Goal: Ask a question

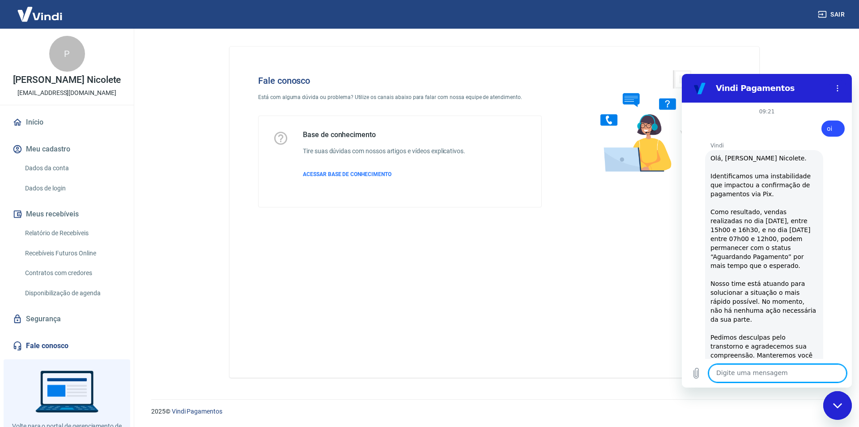
scroll to position [1016, 0]
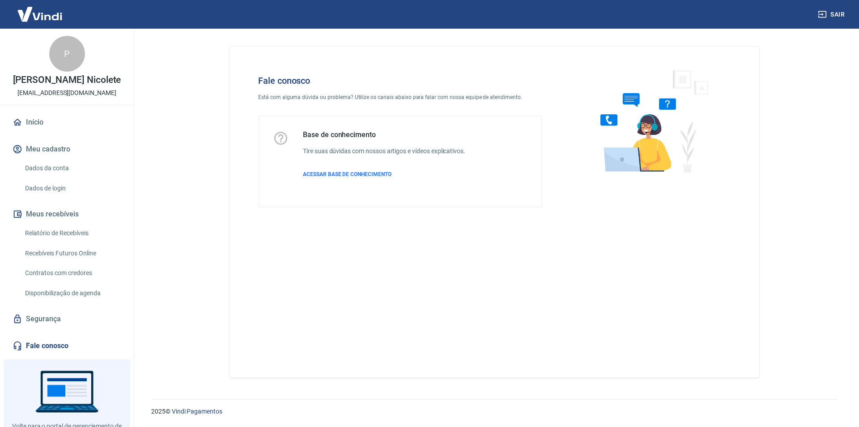
click at [43, 342] on link "Fale conosco" at bounding box center [67, 346] width 112 height 20
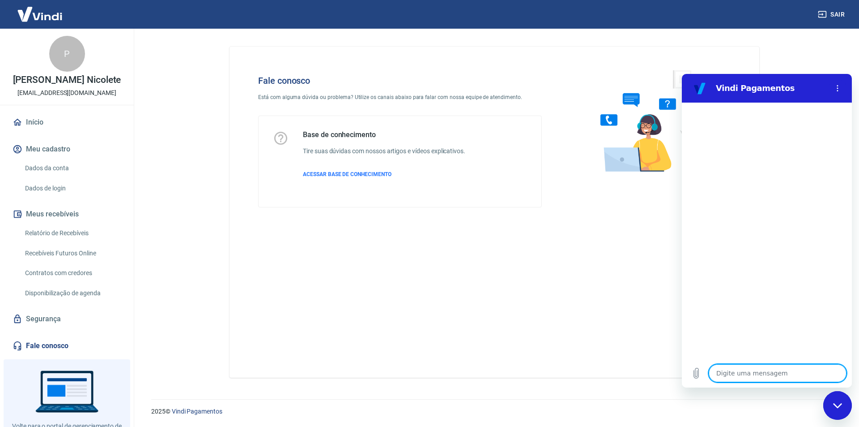
click at [720, 372] on textarea at bounding box center [778, 373] width 138 height 18
type textarea "o"
type textarea "x"
type textarea "oi"
type textarea "x"
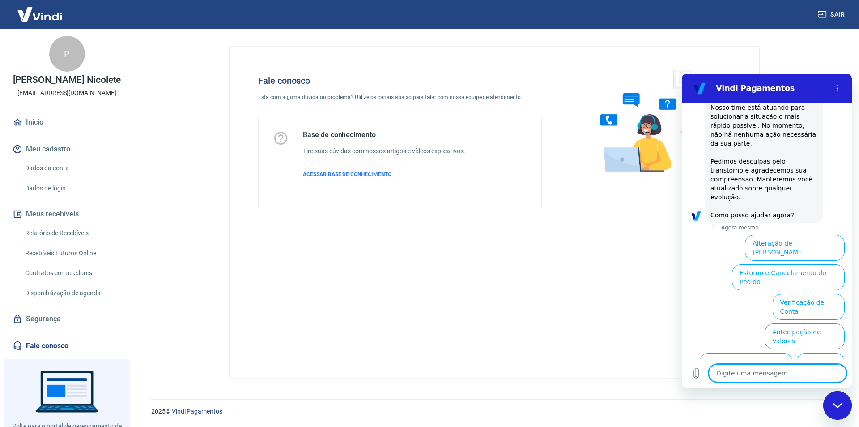
scroll to position [227, 0]
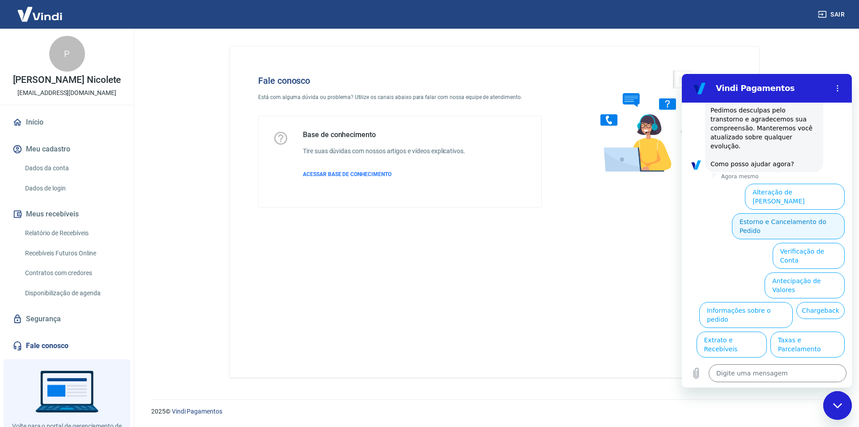
click at [751, 213] on button "Estorno e Cancelamento do Pedido" at bounding box center [788, 226] width 113 height 26
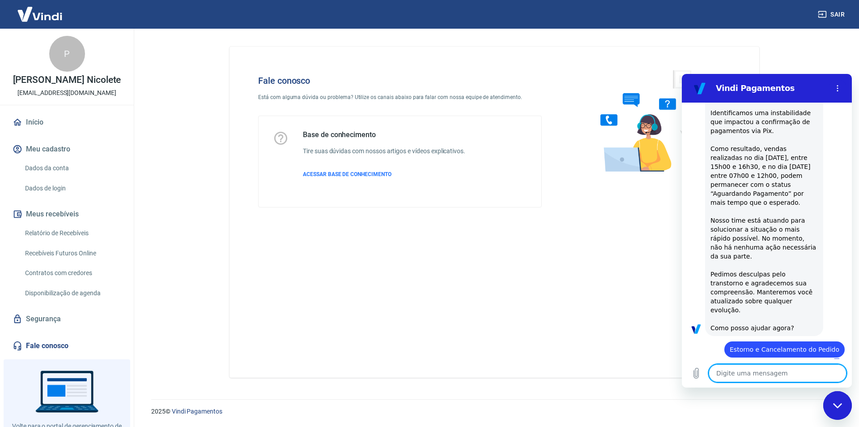
type textarea "x"
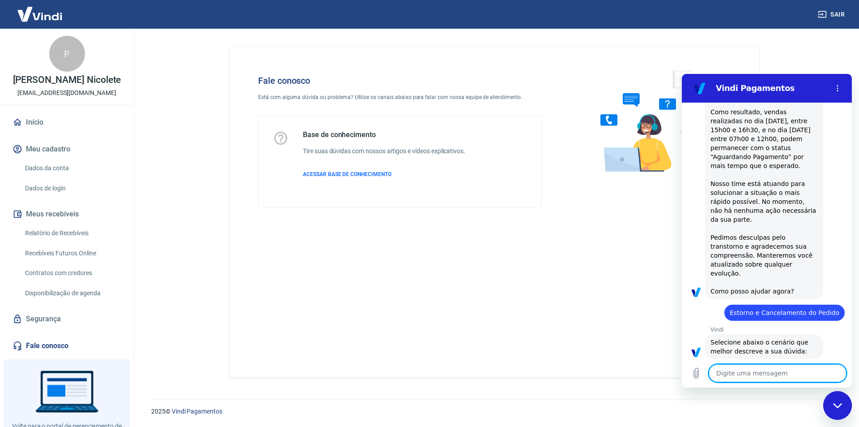
scroll to position [261, 0]
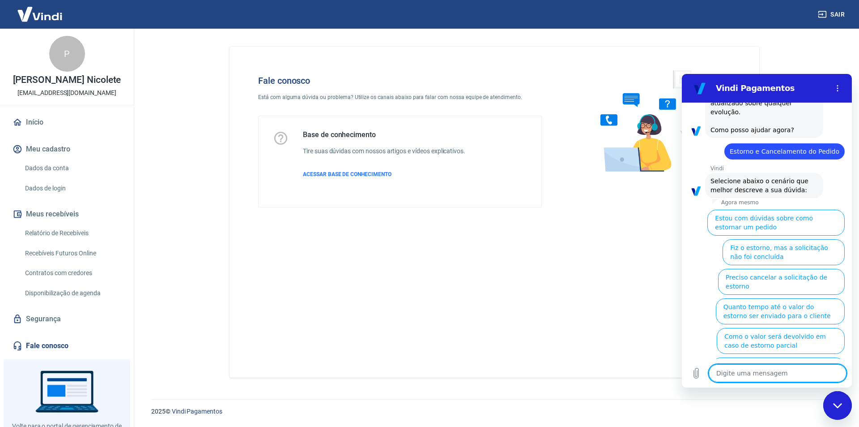
type textarea "a"
type textarea "x"
type textarea "at"
type textarea "x"
type textarea "ate"
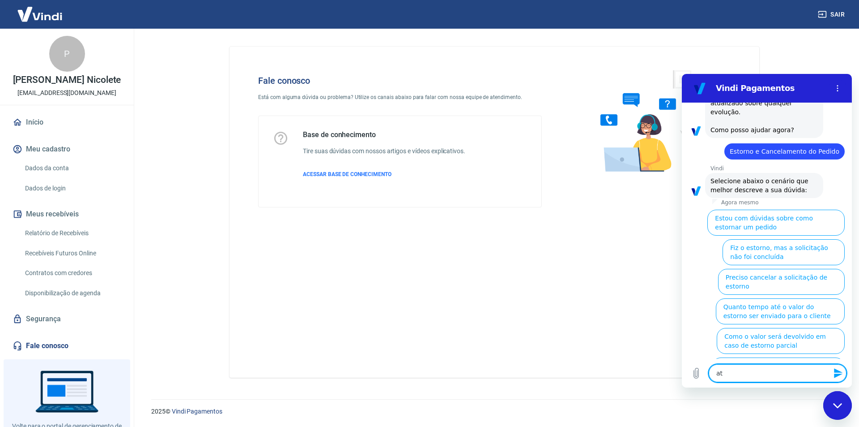
type textarea "x"
type textarea "aten"
type textarea "x"
type textarea "atend"
type textarea "x"
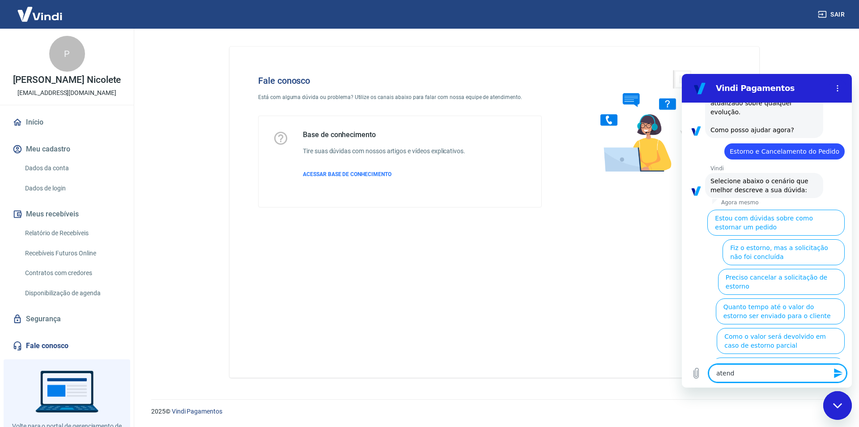
type textarea "atende"
type textarea "x"
type textarea "atenden"
type textarea "x"
type textarea "atendend"
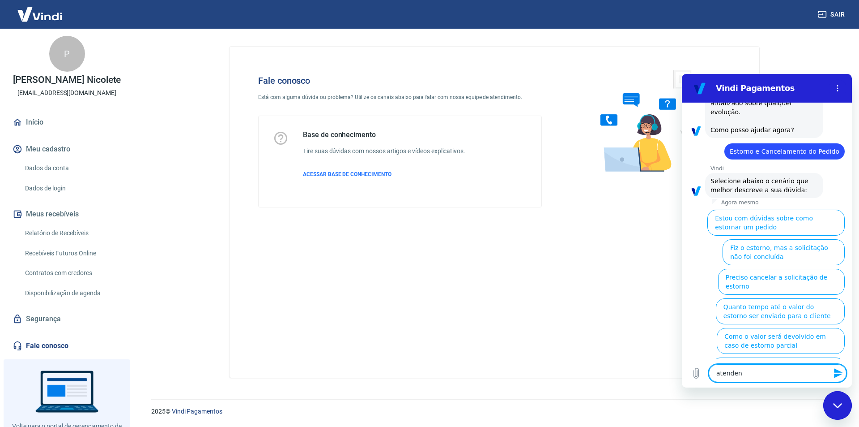
type textarea "x"
type textarea "atendendt"
type textarea "x"
type textarea "atendendte"
type textarea "x"
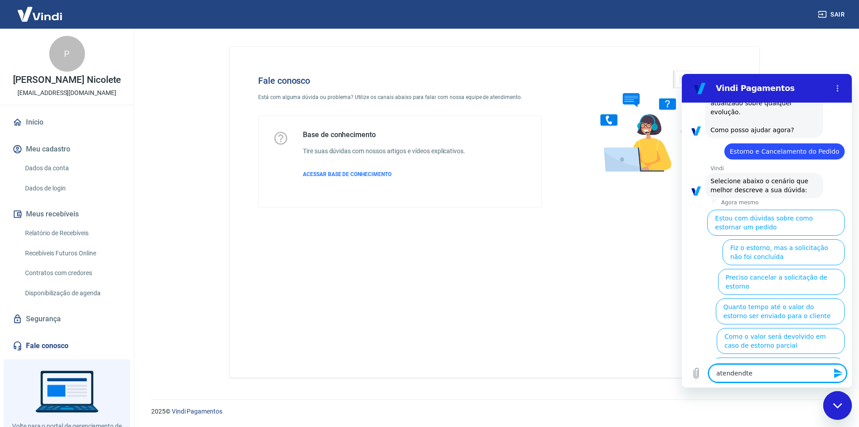
type textarea "atendendt"
type textarea "x"
type textarea "atendend"
type textarea "x"
type textarea "atenden"
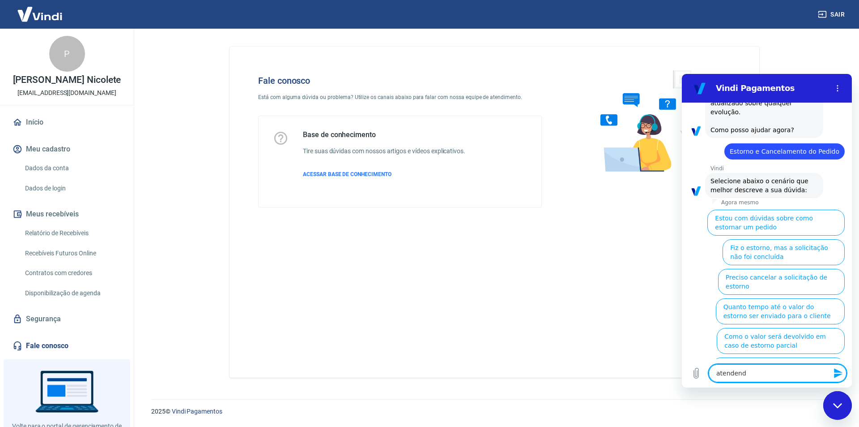
type textarea "x"
type textarea "atendent"
type textarea "x"
type textarea "atendente"
type textarea "x"
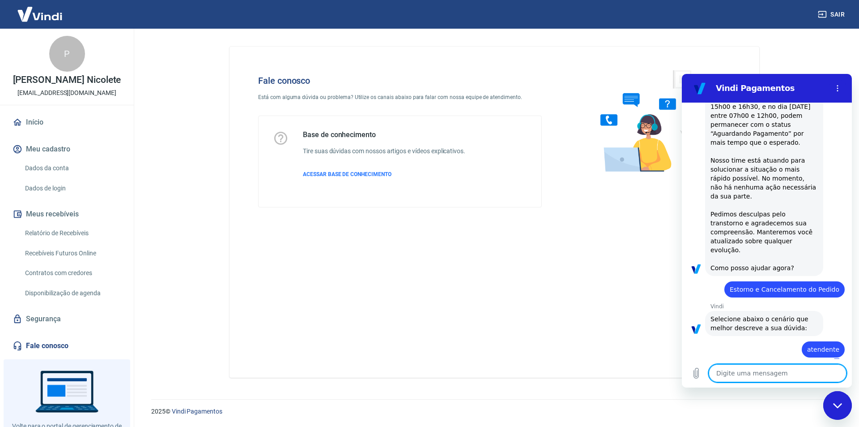
type textarea "x"
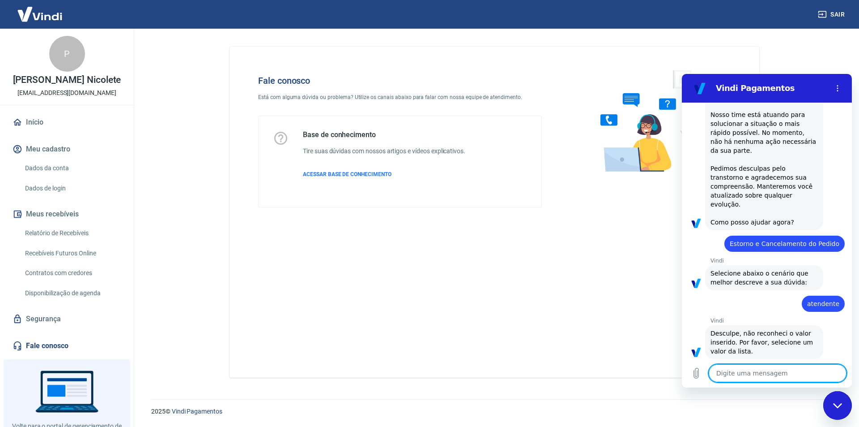
scroll to position [171, 0]
type textarea "f"
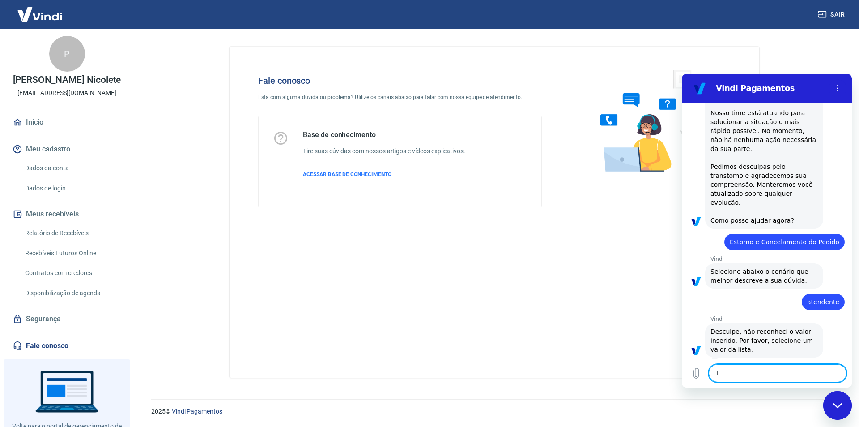
type textarea "x"
type textarea "fa"
type textarea "x"
type textarea "fal"
type textarea "x"
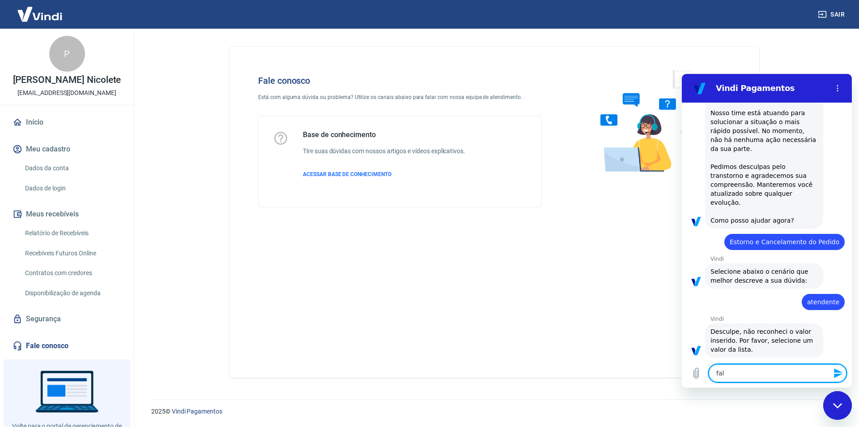
type textarea "fala"
type textarea "x"
type textarea "falar"
type textarea "x"
type textarea "falar"
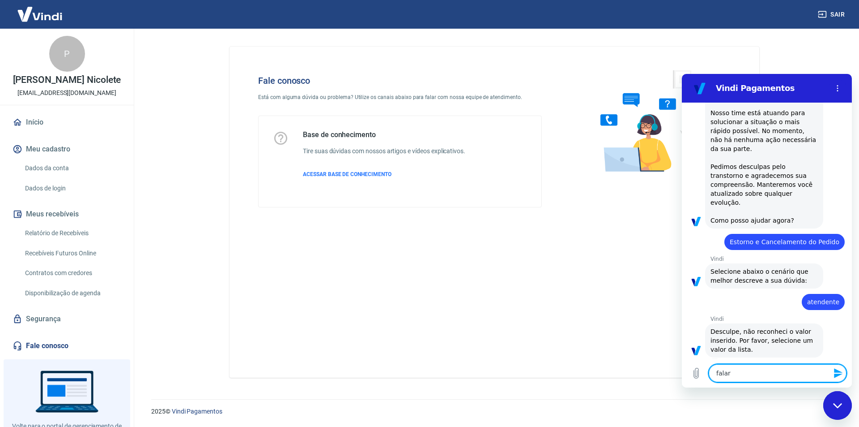
type textarea "x"
type textarea "falar c"
type textarea "x"
type textarea "falar co"
type textarea "x"
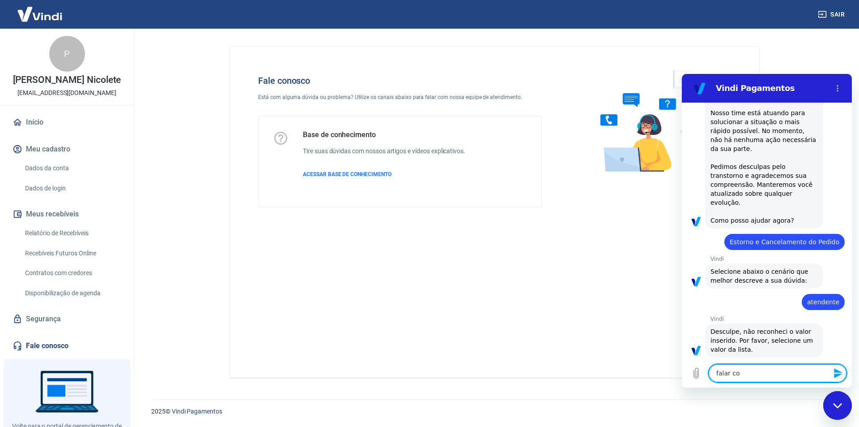
type textarea "falar com"
type textarea "x"
type textarea "falar com"
type textarea "x"
type textarea "falar com s"
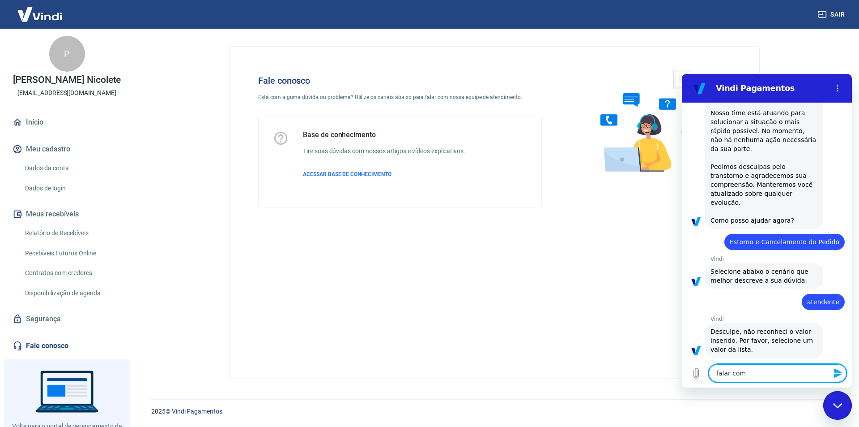
type textarea "x"
type textarea "falar com se"
type textarea "x"
type textarea "falar com ser"
type textarea "x"
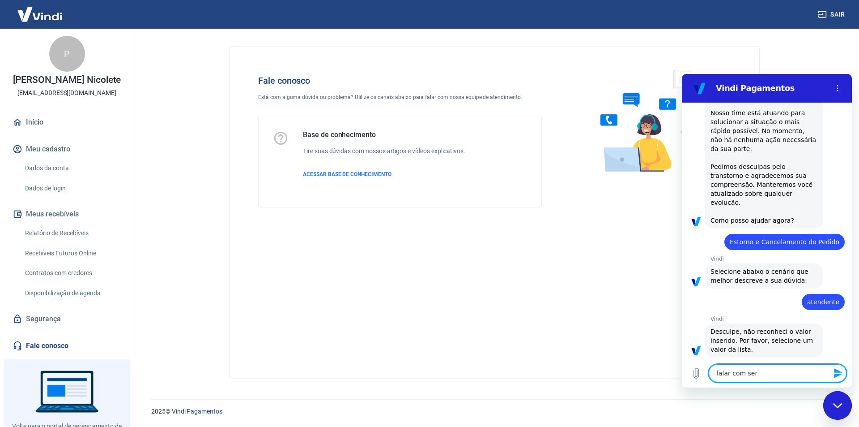
type textarea "falar com ser"
type textarea "x"
type textarea "falar com ser h"
type textarea "x"
type textarea "falar com ser hu"
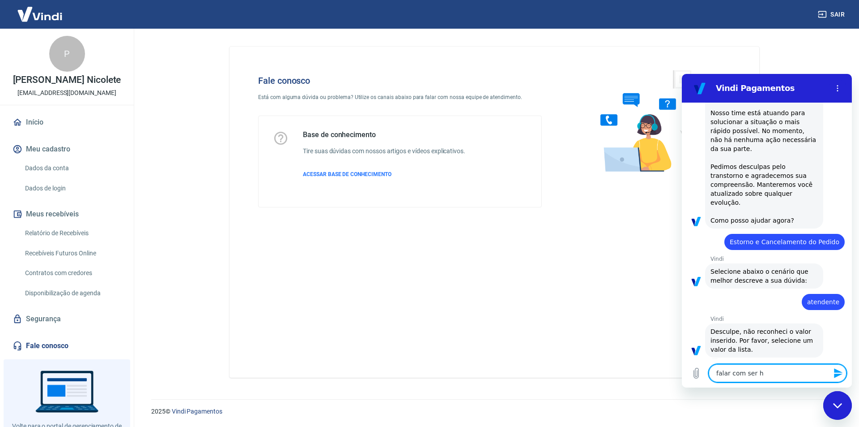
type textarea "x"
type textarea "falar com ser hum"
type textarea "x"
type textarea "falar com ser huma"
type textarea "x"
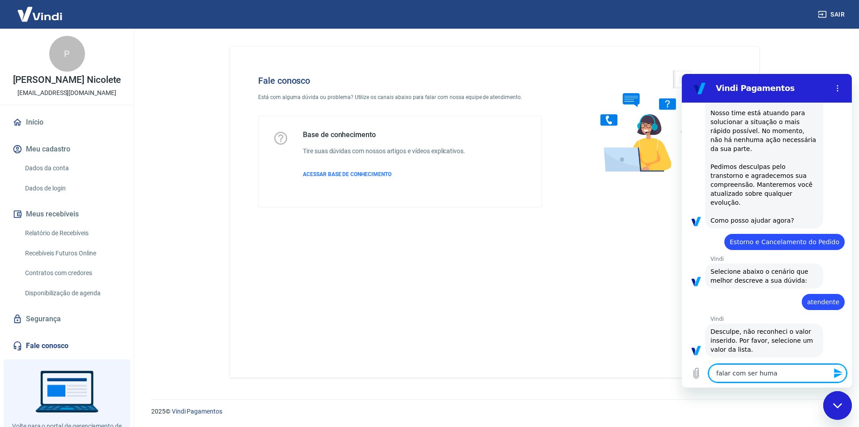
type textarea "falar com ser human"
type textarea "x"
type textarea "falar com ser humano"
type textarea "x"
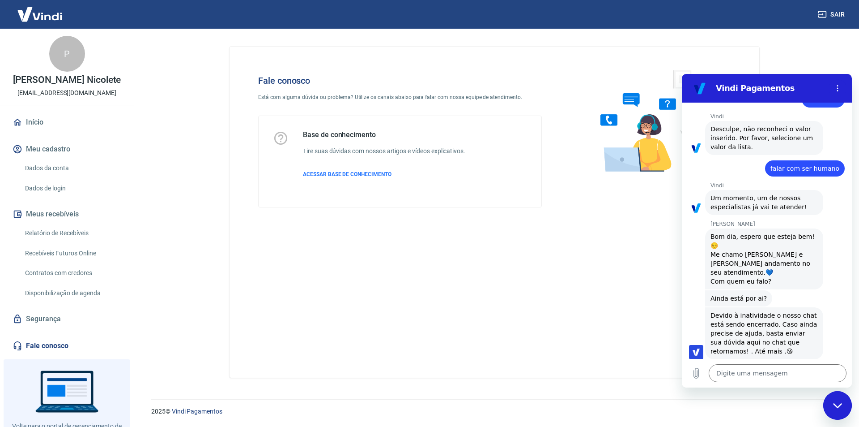
scroll to position [375, 0]
type textarea "x"
